Goal: Task Accomplishment & Management: Manage account settings

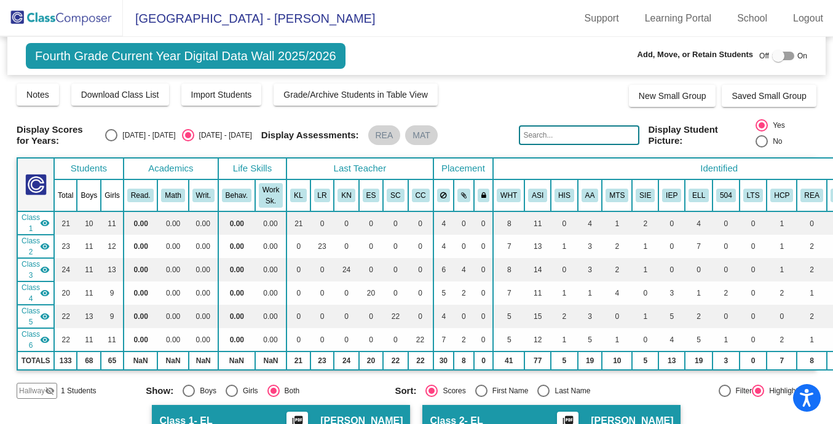
scroll to position [300, 0]
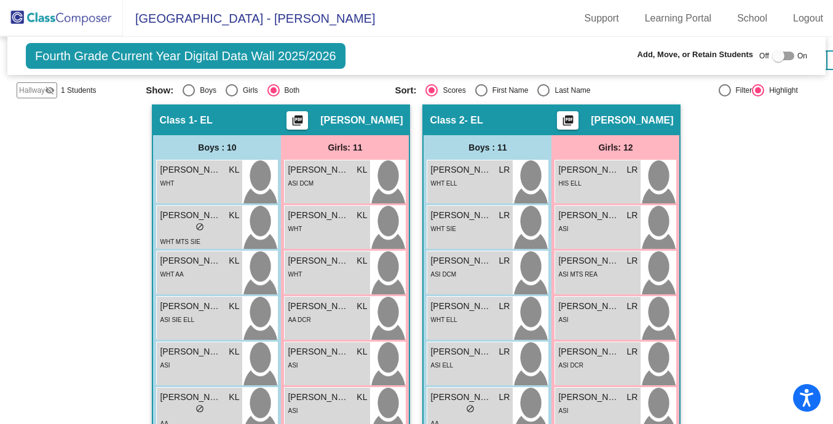
click at [61, 14] on img at bounding box center [61, 18] width 123 height 36
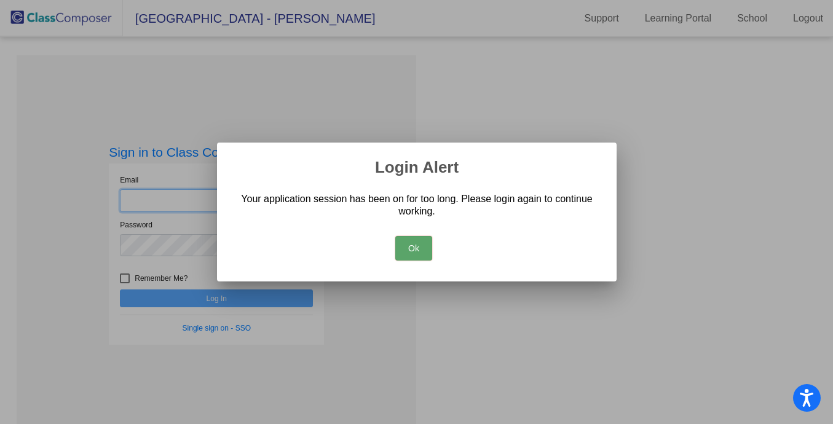
type input "[PERSON_NAME][EMAIL_ADDRESS][PERSON_NAME][DOMAIN_NAME]"
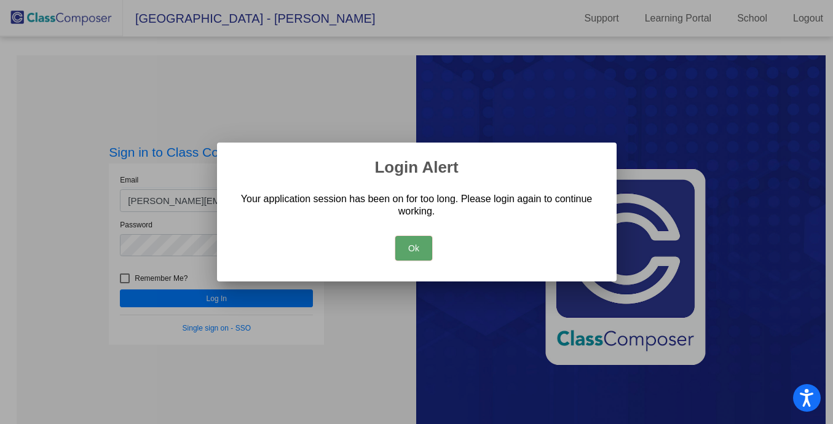
click at [414, 237] on button "Ok" at bounding box center [413, 248] width 37 height 25
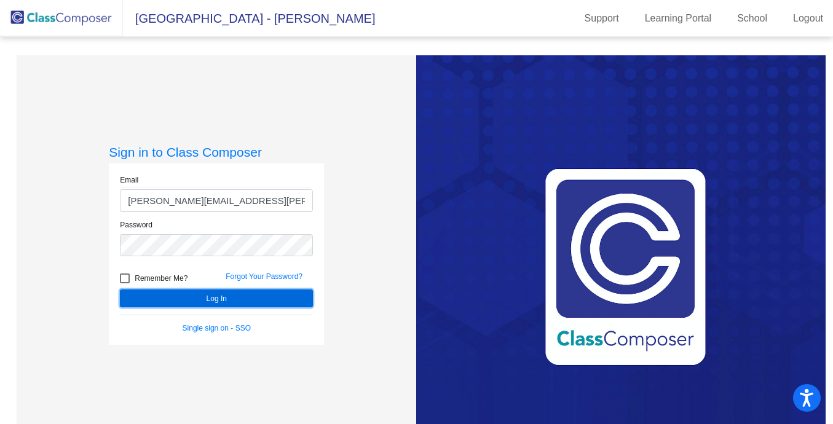
click at [235, 291] on button "Log In" at bounding box center [216, 298] width 193 height 18
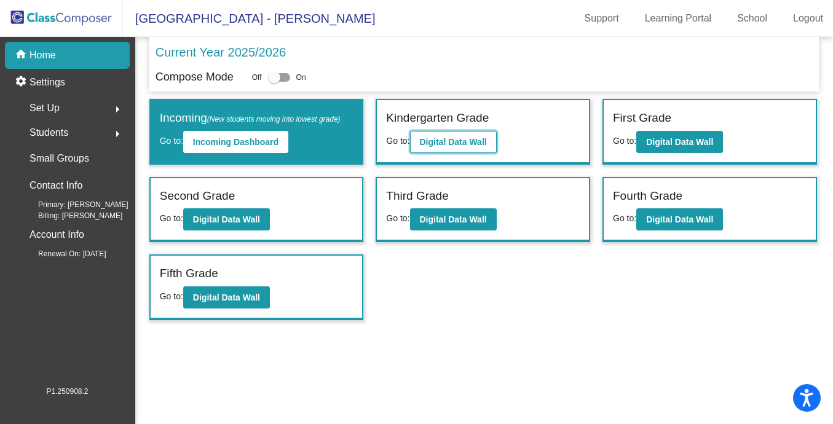
click at [466, 137] on b "Digital Data Wall" at bounding box center [453, 142] width 67 height 10
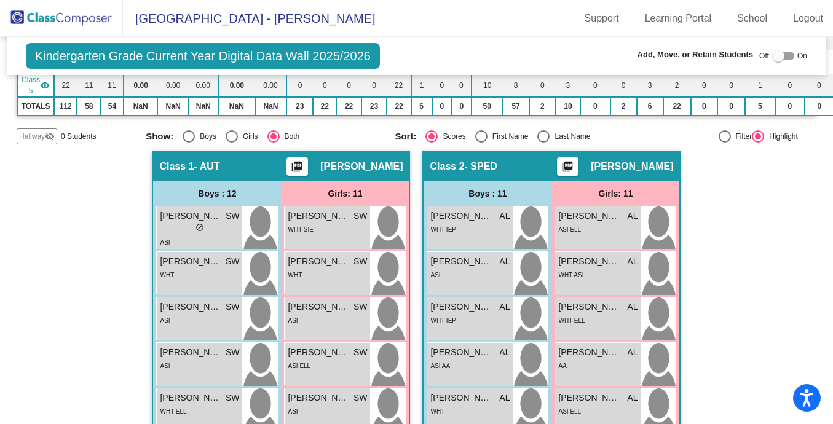
scroll to position [234, 0]
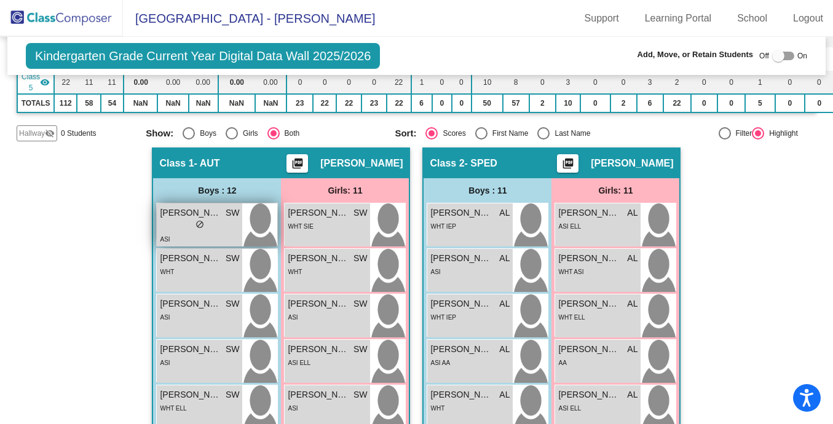
click at [197, 217] on span "[PERSON_NAME]" at bounding box center [190, 212] width 61 height 13
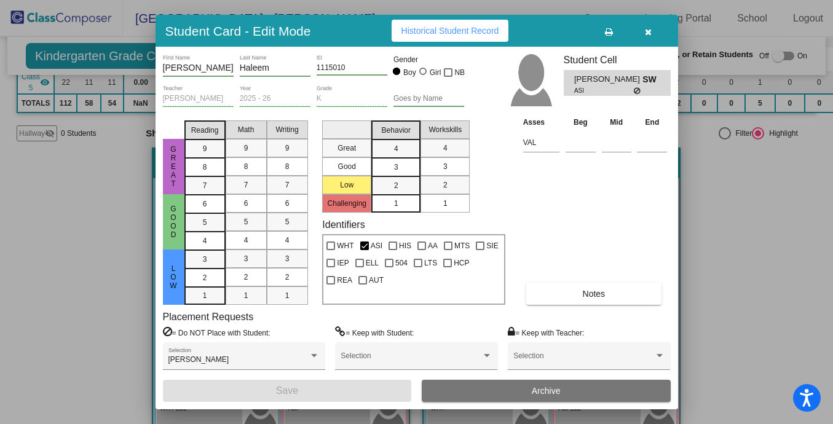
click at [548, 391] on span "Archive" at bounding box center [545, 391] width 29 height 10
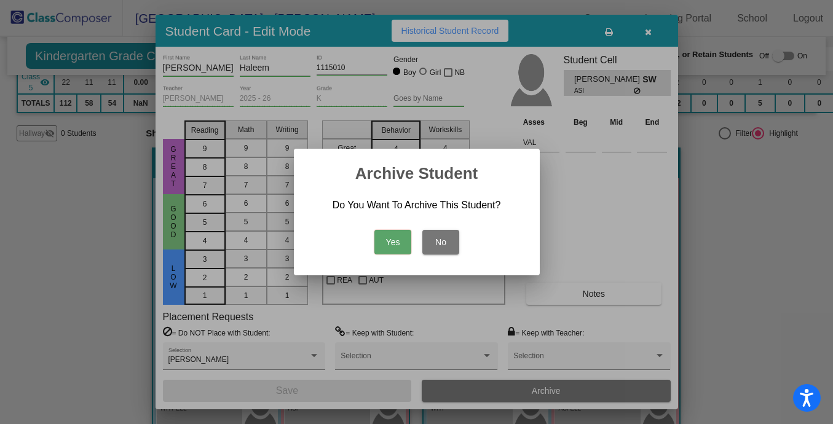
click at [394, 239] on button "Yes" at bounding box center [392, 242] width 37 height 25
